Goal: Information Seeking & Learning: Compare options

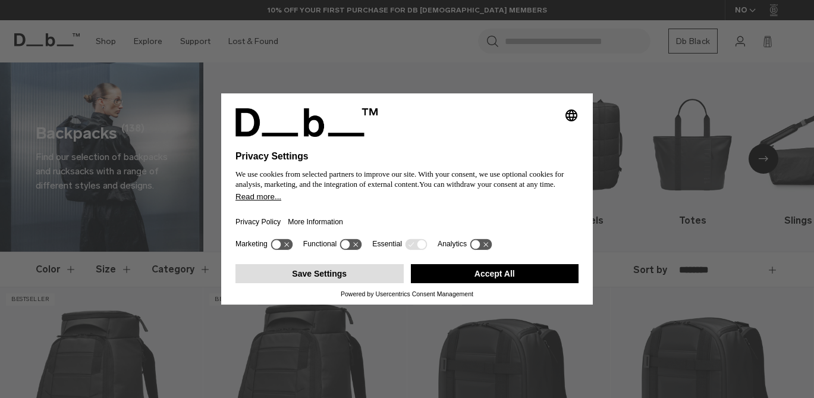
click at [373, 269] on button "Save Settings" at bounding box center [319, 273] width 168 height 19
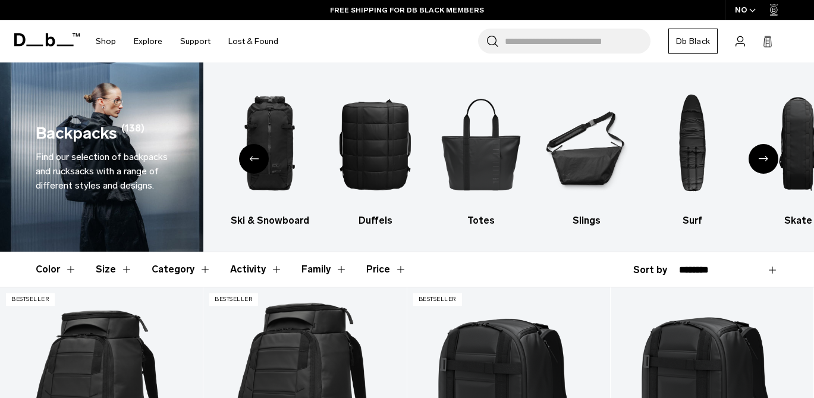
click at [581, 272] on header "Color Size Category Activity Family Price" at bounding box center [407, 269] width 742 height 34
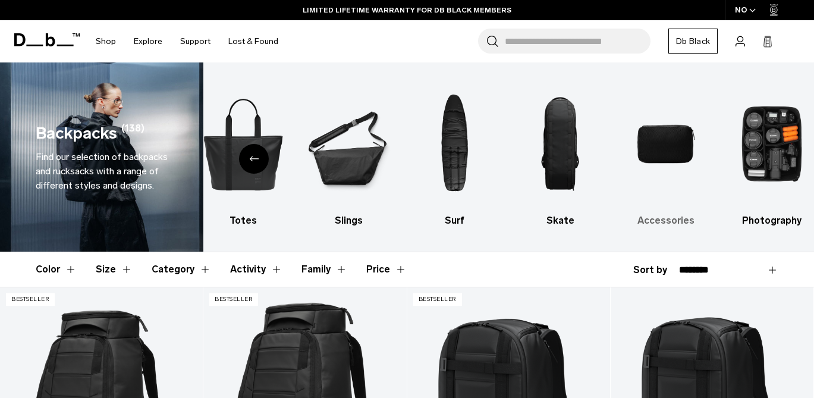
click at [676, 150] on img "9 / 10" at bounding box center [665, 143] width 85 height 127
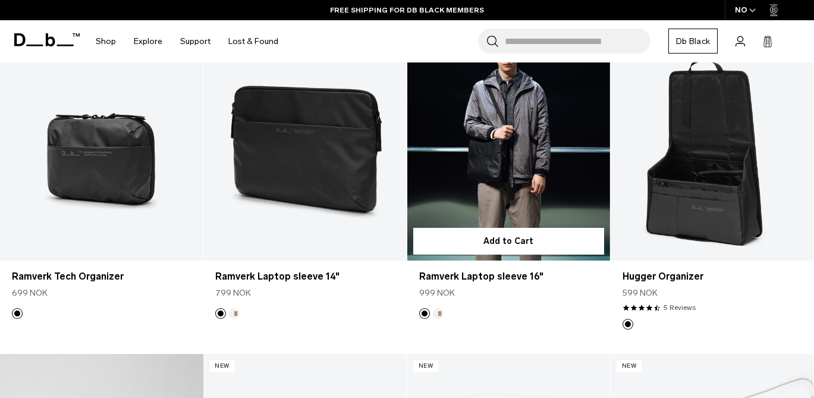
scroll to position [254, 0]
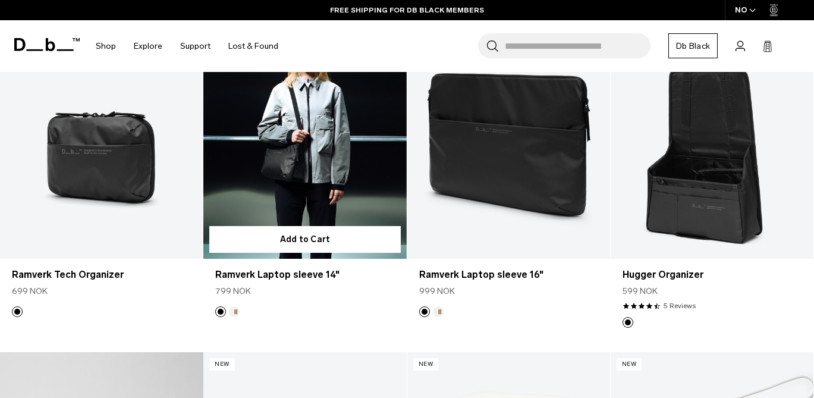
click at [371, 146] on link "Ramverk Laptop sleeve 14" at bounding box center [304, 145] width 203 height 225
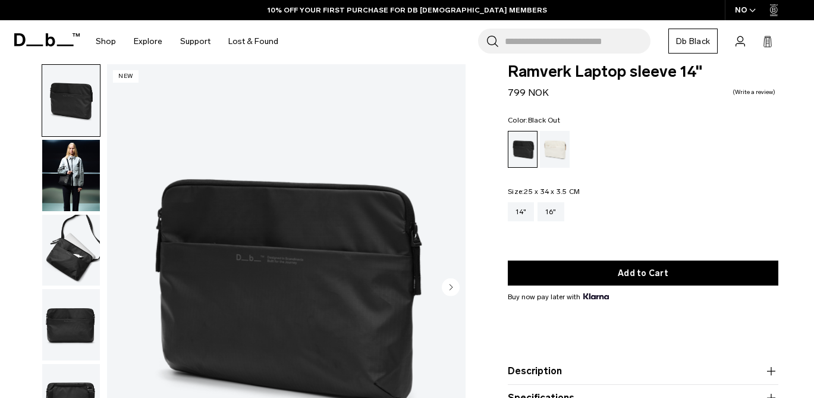
click at [454, 289] on circle "Next slide" at bounding box center [451, 287] width 18 height 18
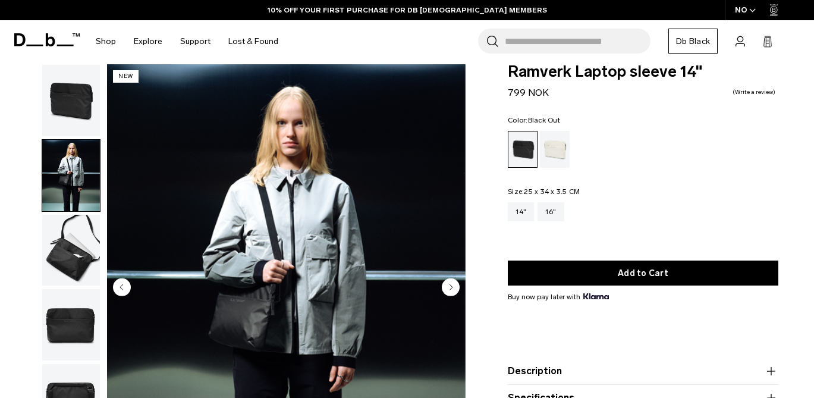
click at [454, 289] on circle "Next slide" at bounding box center [451, 287] width 18 height 18
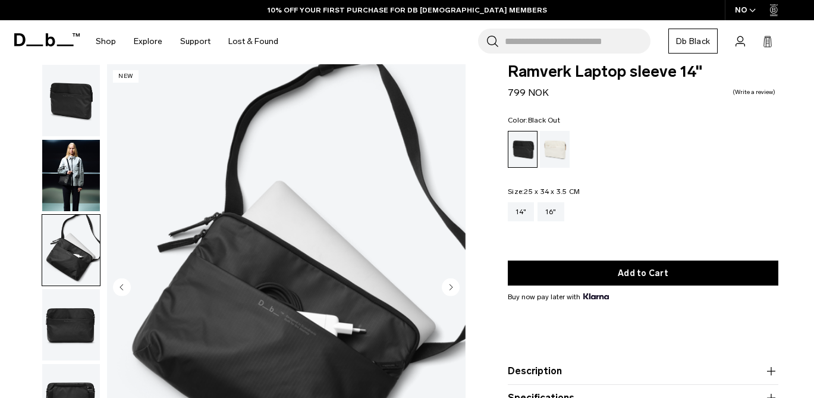
click at [454, 289] on circle "Next slide" at bounding box center [451, 287] width 18 height 18
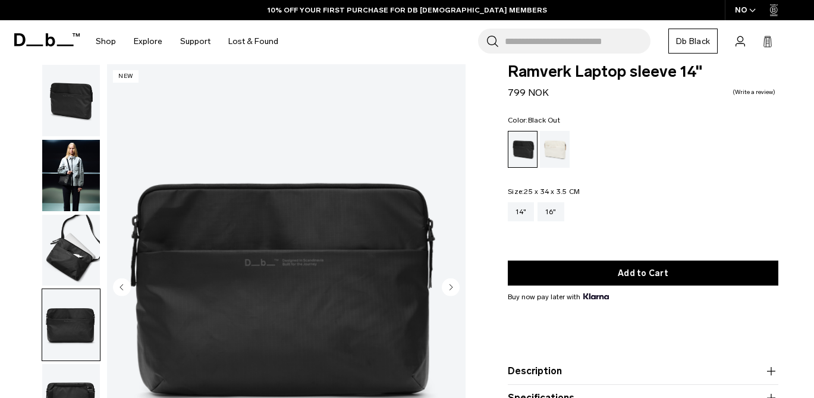
click at [454, 289] on circle "Next slide" at bounding box center [451, 287] width 18 height 18
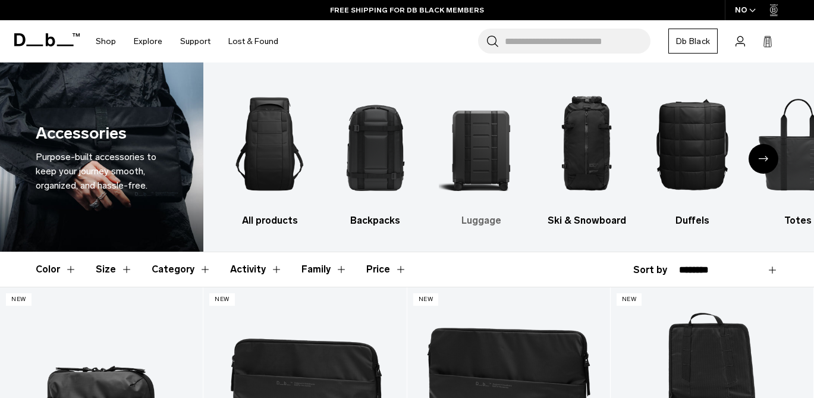
click at [487, 139] on img "3 / 10" at bounding box center [481, 143] width 85 height 127
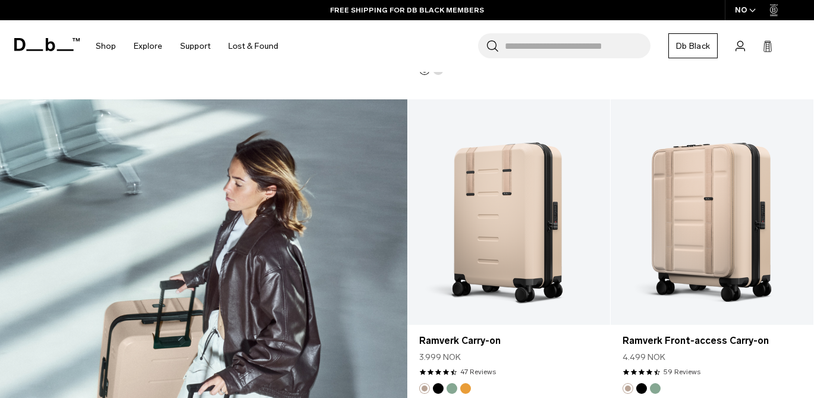
scroll to position [1492, 0]
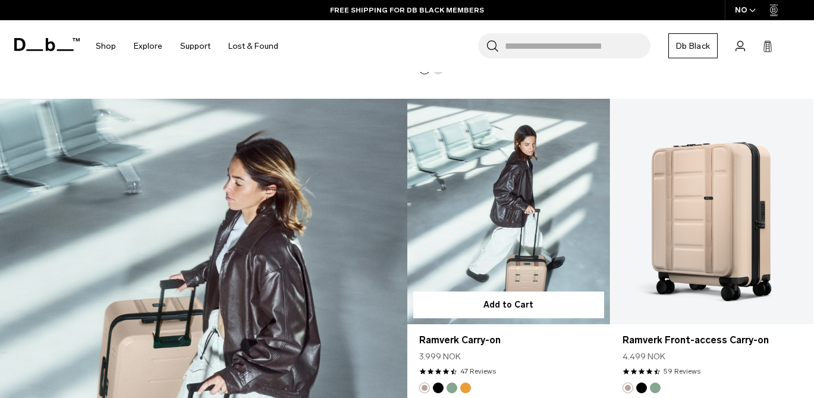
click at [523, 204] on link "Ramverk Carry-on" at bounding box center [508, 211] width 203 height 225
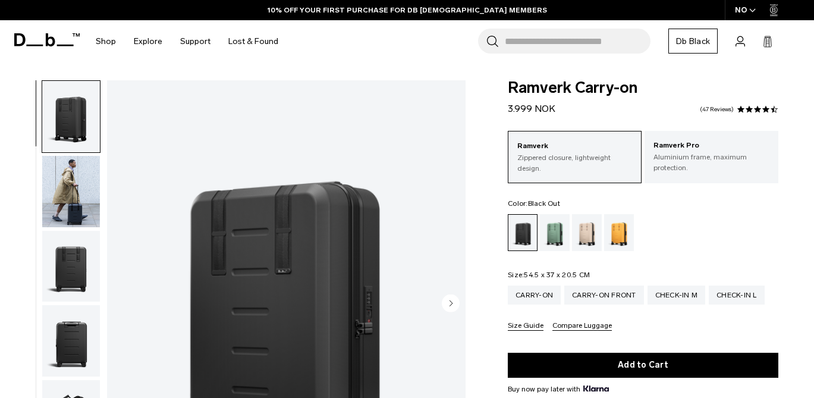
click at [76, 206] on img "button" at bounding box center [71, 191] width 58 height 71
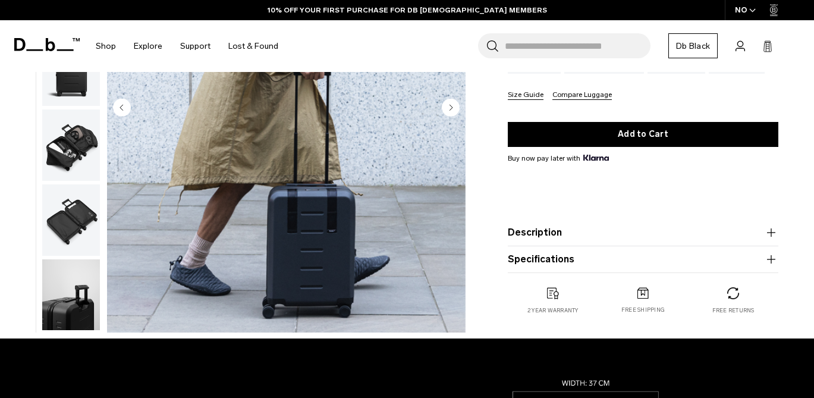
scroll to position [231, 0]
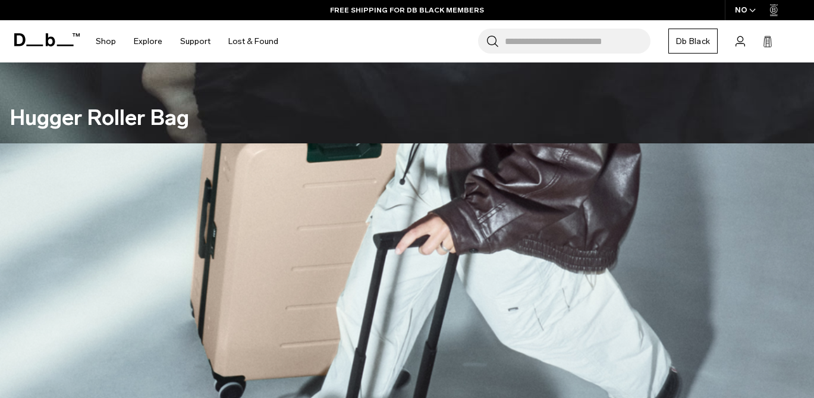
scroll to position [303, 0]
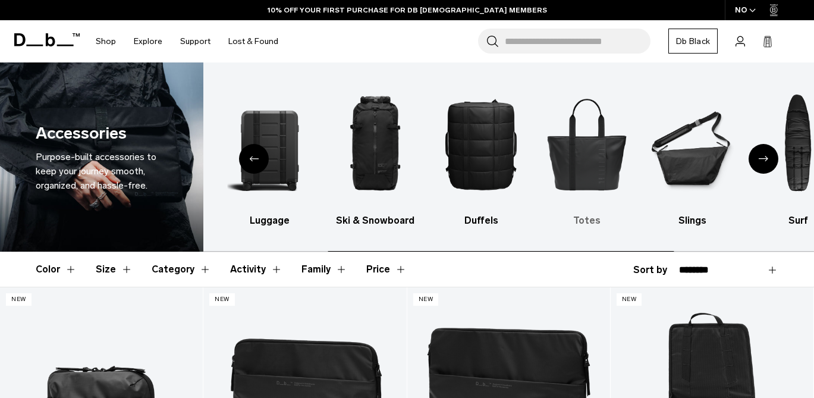
click at [611, 167] on img "6 / 10" at bounding box center [586, 143] width 85 height 127
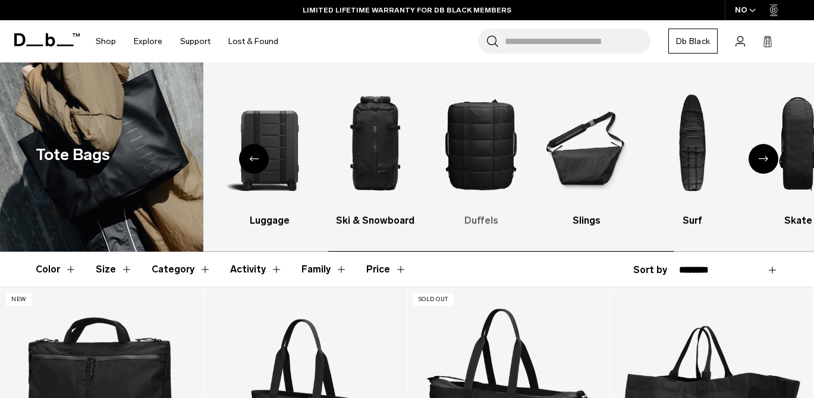
click at [473, 156] on img "5 / 10" at bounding box center [481, 143] width 85 height 127
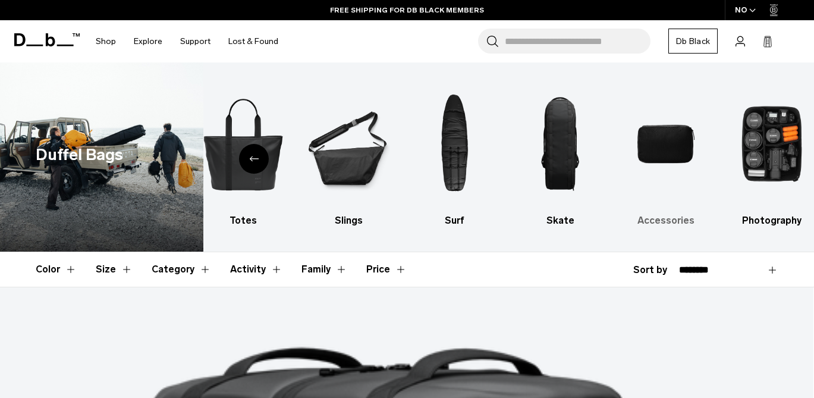
click at [653, 153] on img "9 / 10" at bounding box center [665, 143] width 85 height 127
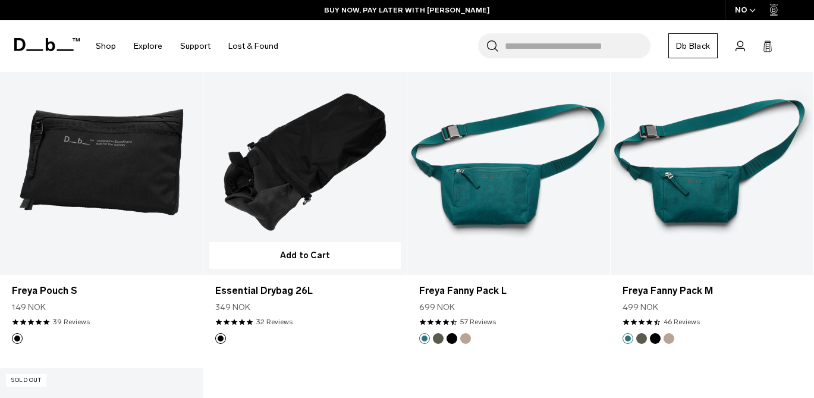
scroll to position [3101, 0]
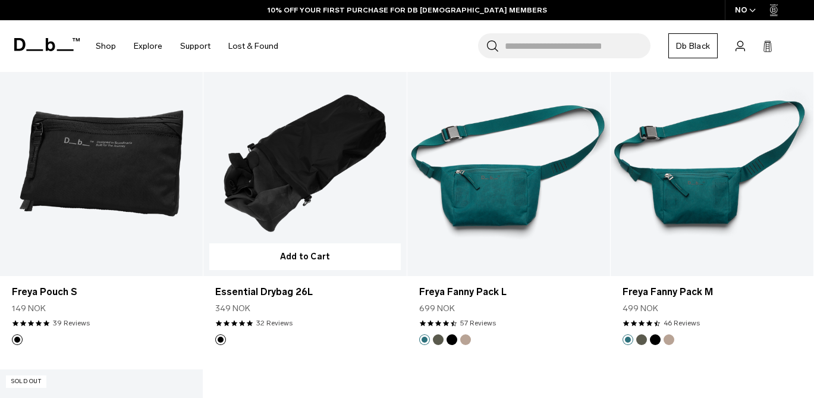
click at [314, 171] on link "Essential Drybag 26L" at bounding box center [304, 163] width 203 height 225
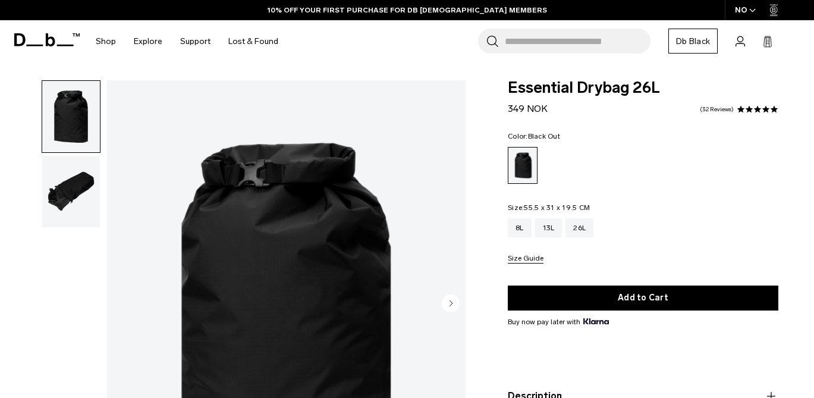
click at [455, 303] on circle "Next slide" at bounding box center [451, 303] width 18 height 18
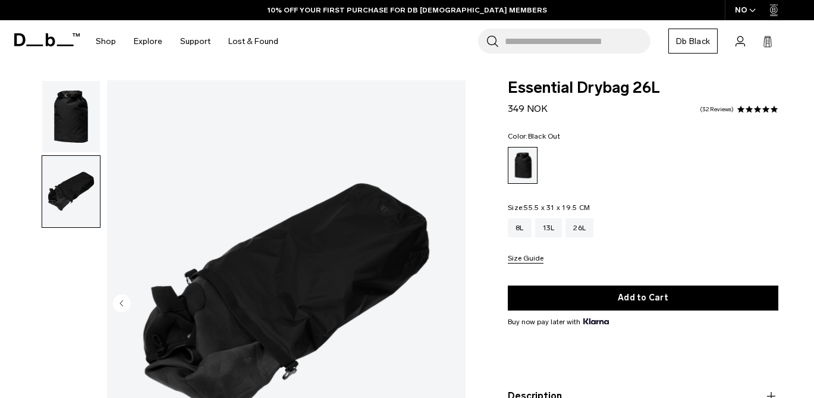
click at [455, 303] on img "2 / 2" at bounding box center [286, 304] width 358 height 448
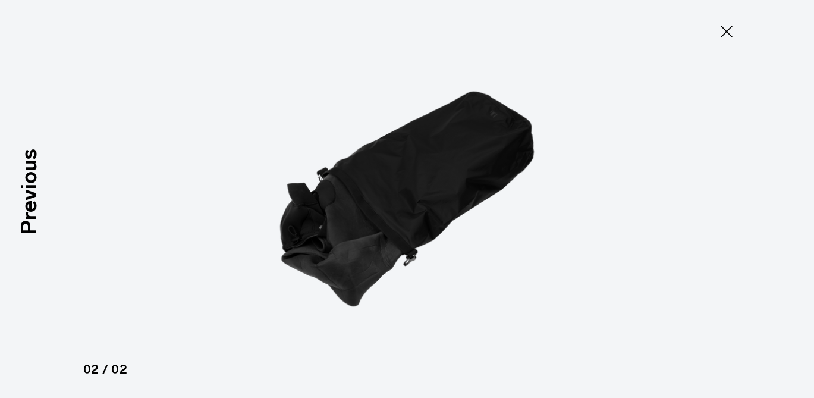
click at [360, 210] on img at bounding box center [407, 199] width 535 height 398
click at [728, 34] on icon at bounding box center [726, 31] width 19 height 19
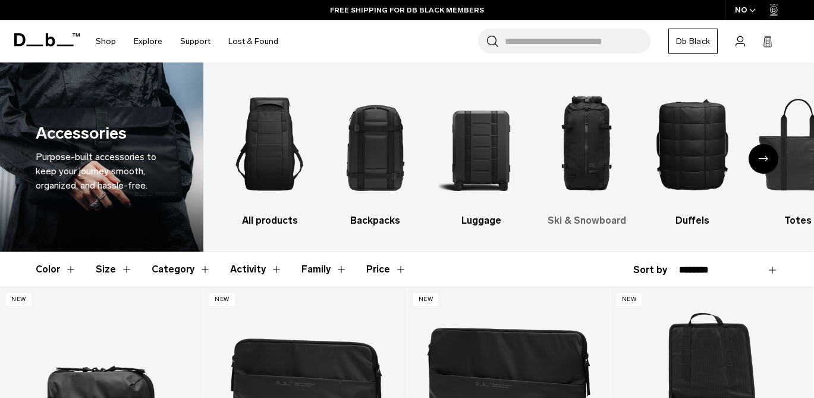
click at [566, 150] on img "4 / 10" at bounding box center [586, 143] width 85 height 127
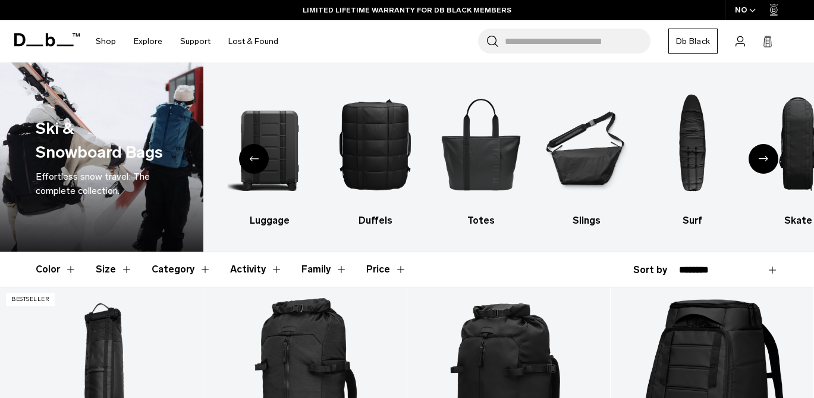
click at [377, 271] on button "Price" at bounding box center [386, 269] width 40 height 34
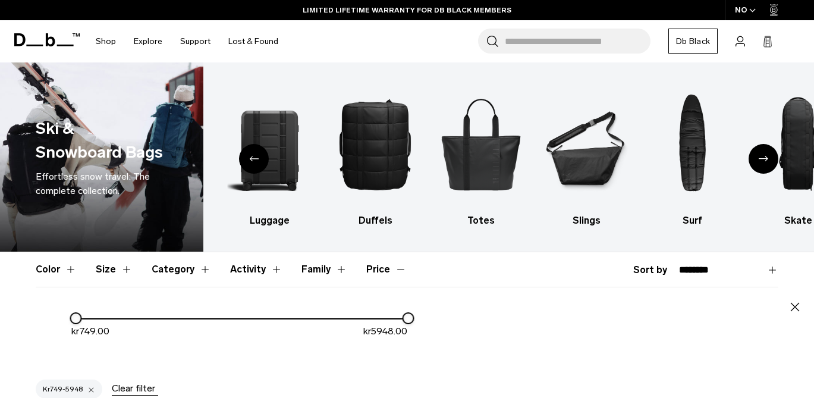
drag, startPoint x: 404, startPoint y: 319, endPoint x: 180, endPoint y: 325, distance: 224.2
click at [180, 325] on div "kr 749.00 kr 5948.00" at bounding box center [239, 329] width 336 height 37
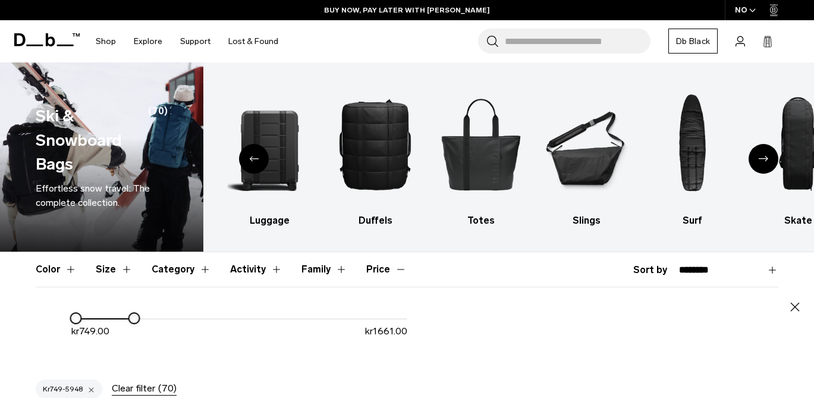
drag, startPoint x: 408, startPoint y: 321, endPoint x: 133, endPoint y: 315, distance: 275.3
click at [133, 315] on div at bounding box center [134, 318] width 10 height 10
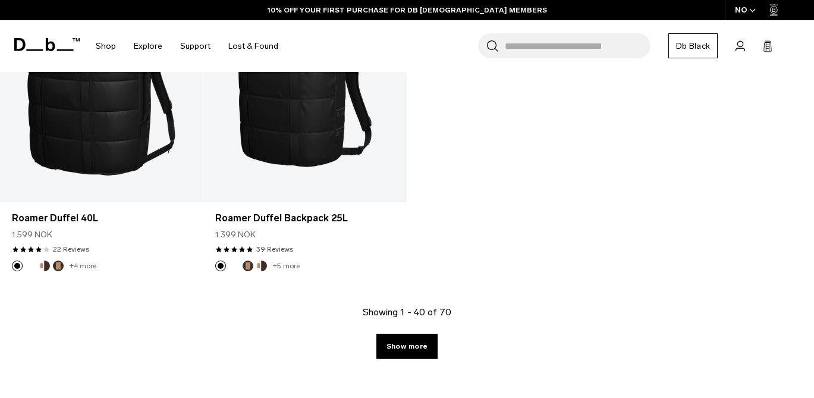
scroll to position [1075, 0]
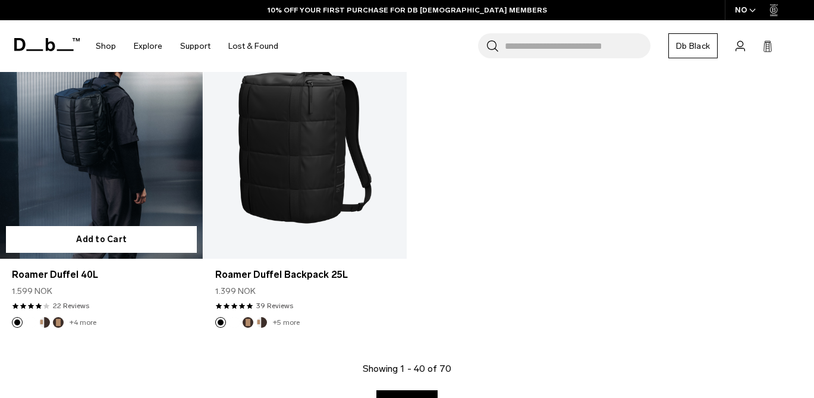
click at [127, 136] on link "Roamer Duffel 40L" at bounding box center [101, 145] width 203 height 225
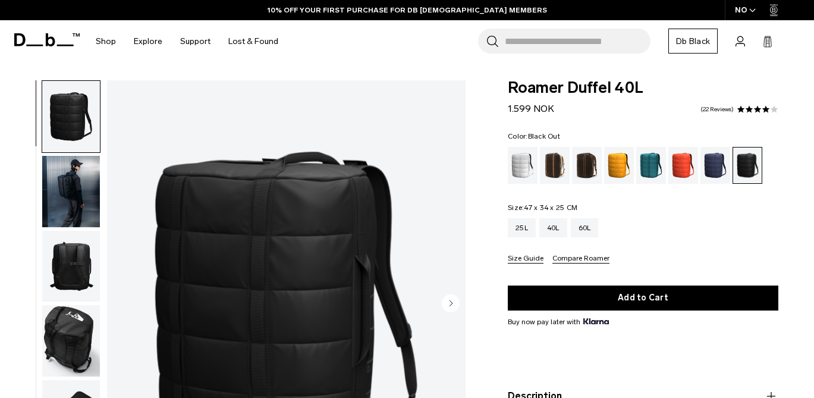
click at [449, 308] on circle "Next slide" at bounding box center [451, 303] width 18 height 18
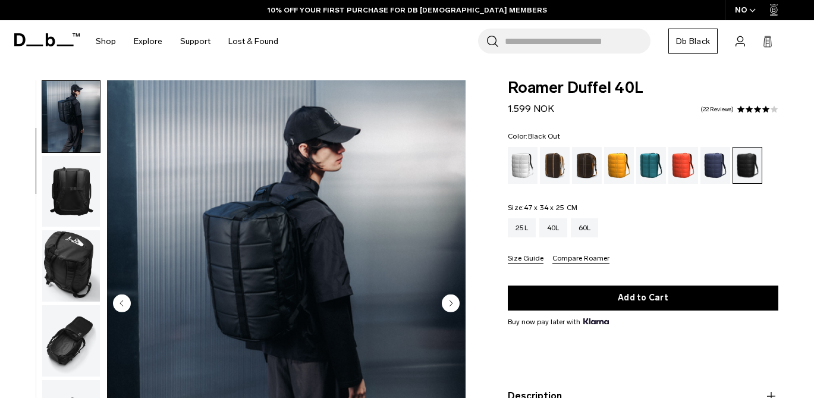
click at [449, 308] on circle "Next slide" at bounding box center [451, 303] width 18 height 18
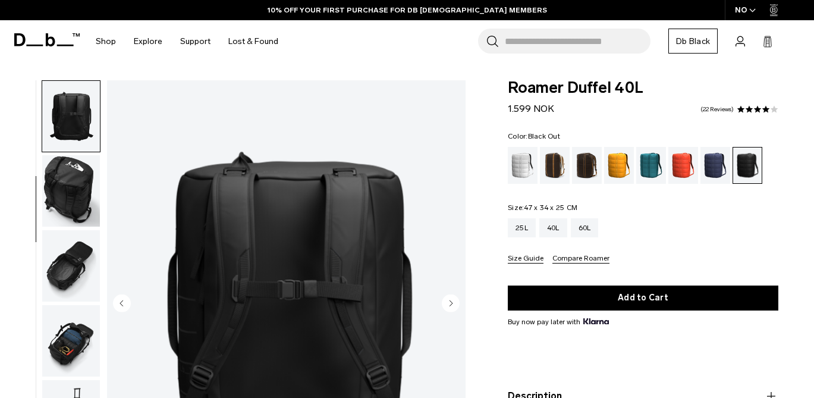
click at [449, 308] on circle "Next slide" at bounding box center [451, 303] width 18 height 18
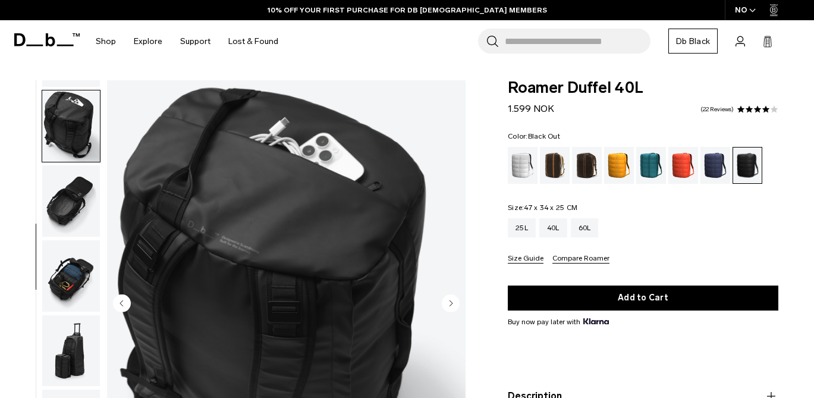
scroll to position [223, 0]
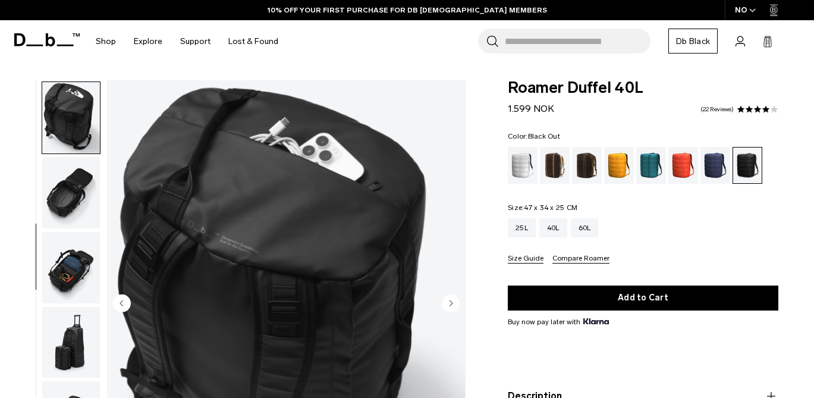
click at [449, 308] on circle "Next slide" at bounding box center [451, 303] width 18 height 18
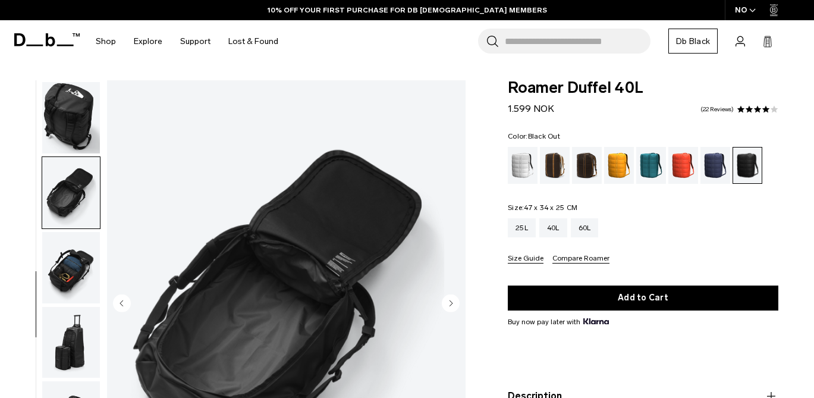
click at [449, 308] on circle "Next slide" at bounding box center [451, 303] width 18 height 18
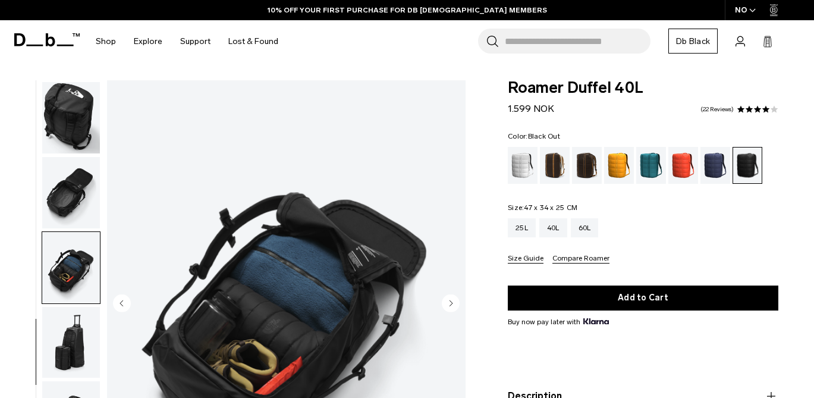
click at [449, 308] on circle "Next slide" at bounding box center [451, 303] width 18 height 18
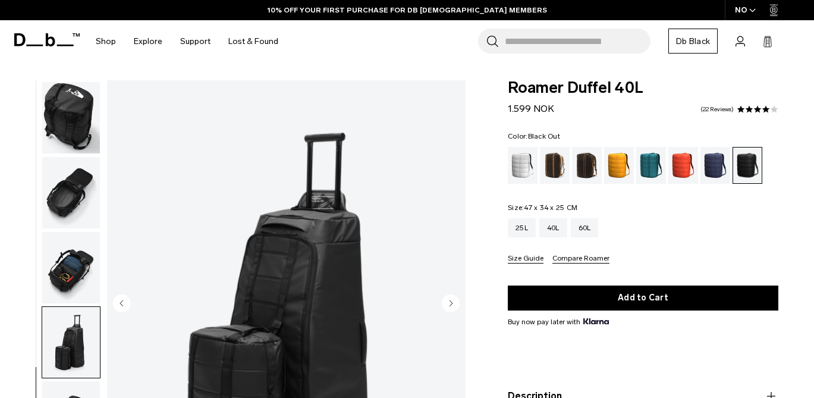
click at [449, 308] on circle "Next slide" at bounding box center [451, 303] width 18 height 18
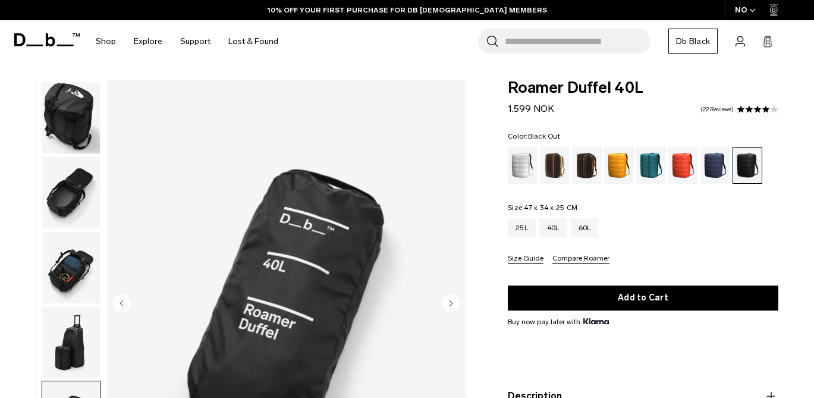
click at [449, 308] on circle "Next slide" at bounding box center [451, 303] width 18 height 18
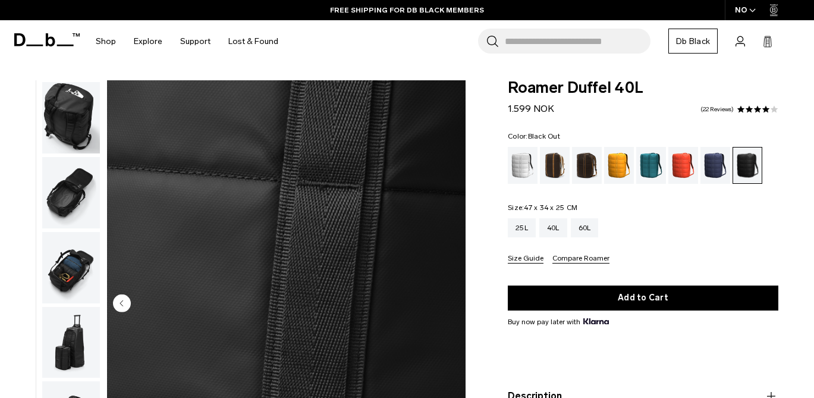
click at [84, 124] on img "button" at bounding box center [71, 117] width 58 height 71
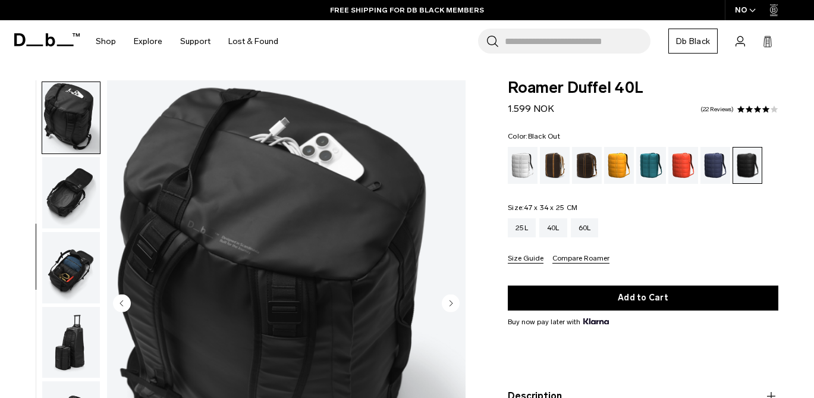
click at [83, 193] on img "button" at bounding box center [71, 192] width 58 height 71
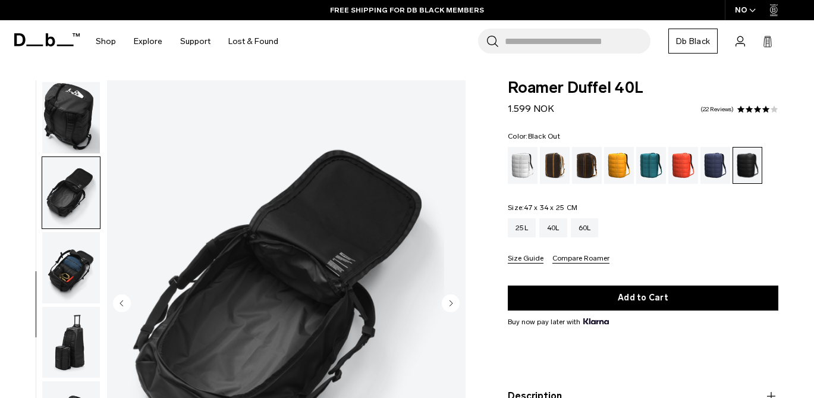
click at [69, 292] on img "button" at bounding box center [71, 267] width 58 height 71
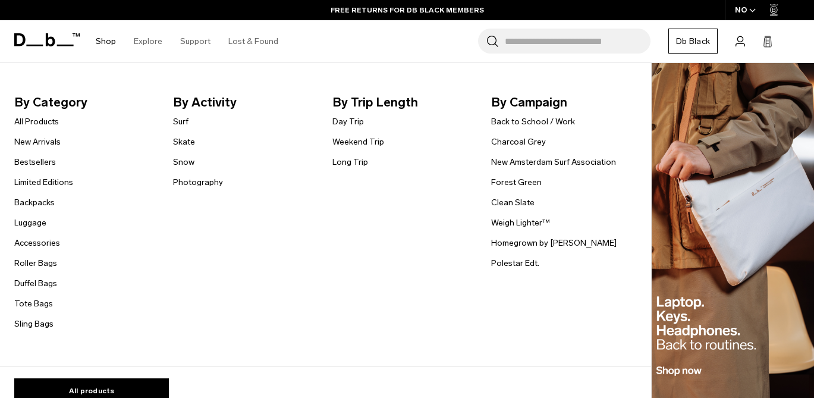
click at [93, 40] on li "Shop By Category All Products New Arrivals Bestsellers Limited Editions Backpac…" at bounding box center [106, 41] width 38 height 42
click at [98, 42] on link "Shop" at bounding box center [106, 41] width 20 height 42
